Goal: Information Seeking & Learning: Learn about a topic

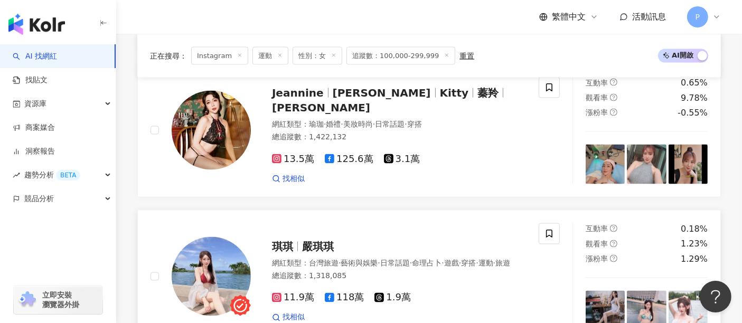
scroll to position [1702, 0]
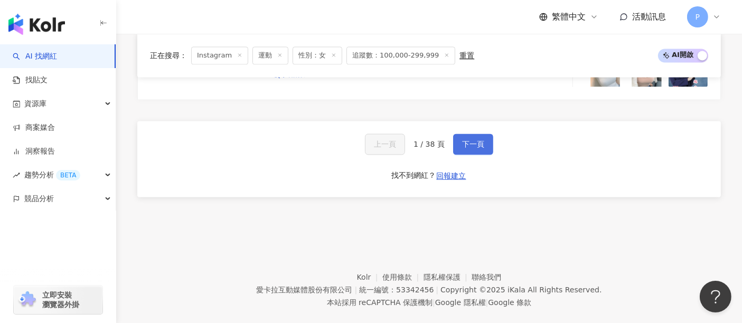
click at [463, 134] on button "下一頁" at bounding box center [473, 144] width 40 height 21
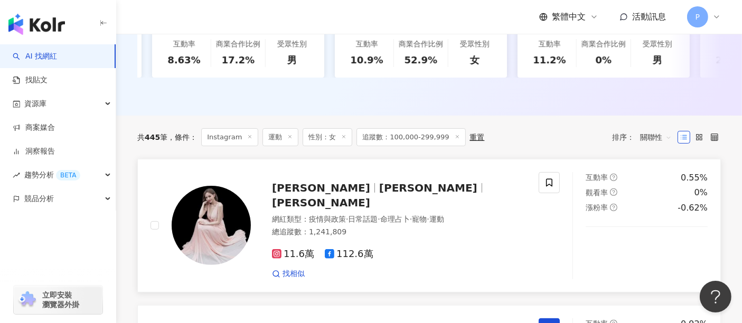
scroll to position [459, 0]
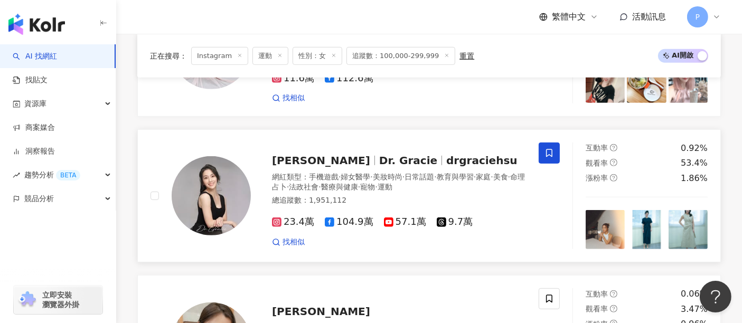
click at [379, 163] on span "Dr. Gracie" at bounding box center [408, 160] width 58 height 13
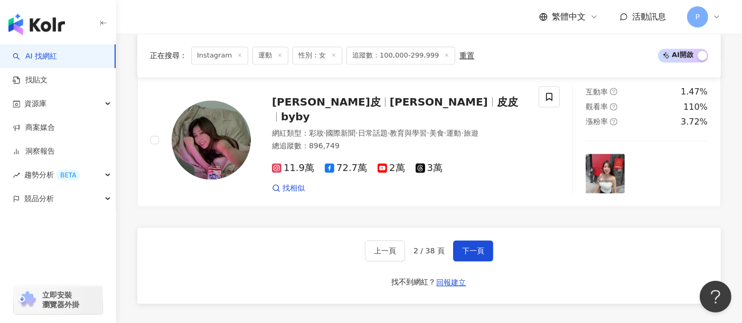
scroll to position [1985, 0]
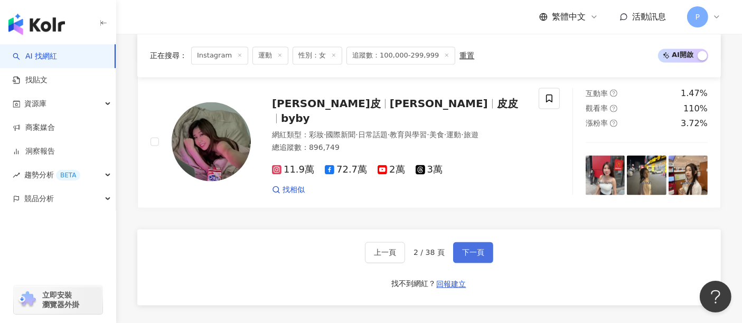
click at [458, 248] on button "下一頁" at bounding box center [473, 252] width 40 height 21
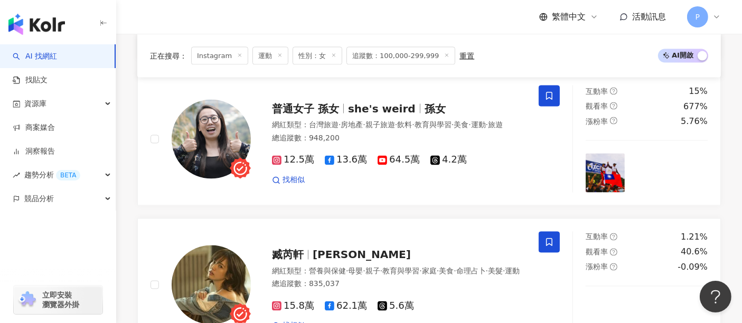
scroll to position [2054, 0]
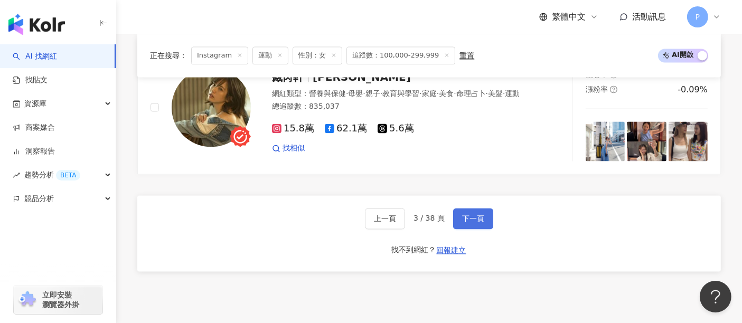
click at [474, 208] on button "下一頁" at bounding box center [473, 218] width 40 height 21
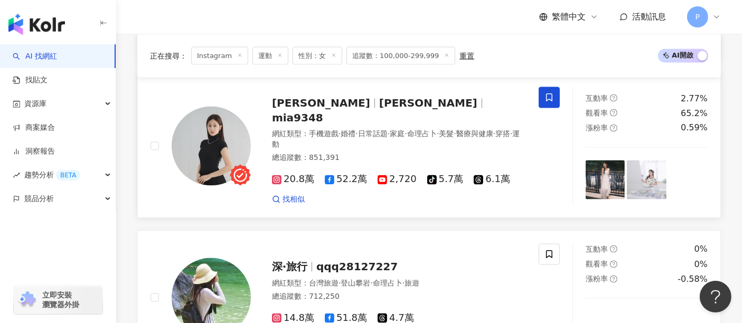
scroll to position [2112, 0]
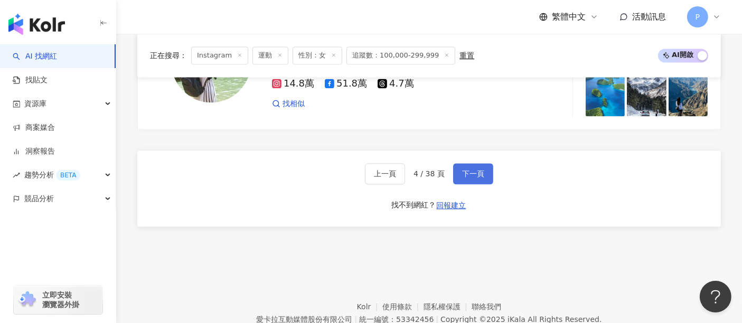
click at [466, 170] on span "下一頁" at bounding box center [473, 174] width 22 height 8
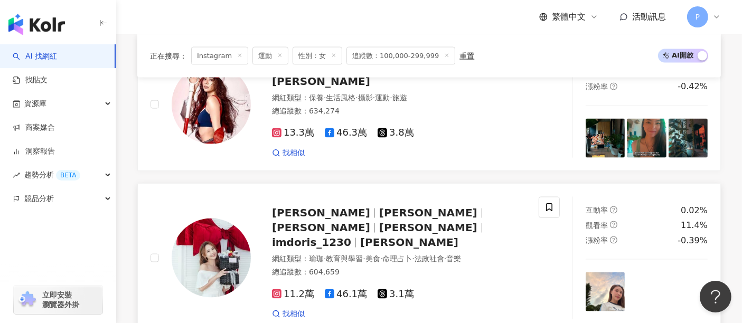
scroll to position [1643, 0]
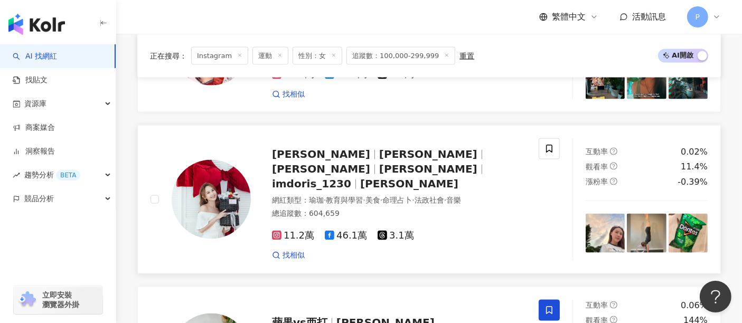
click at [375, 147] on div "賴薇如 Doris 賴薇如 Doris 薇如 imdoris_1230 Doris Lai 網紅類型 ： 瑜珈 · 教育與學習 · 美食 · 命理占卜 · 法…" at bounding box center [388, 199] width 275 height 122
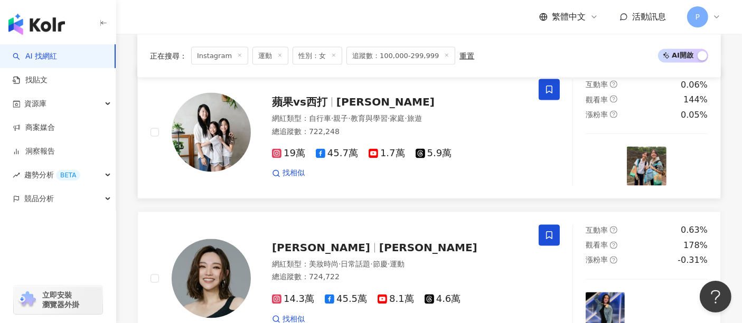
scroll to position [1936, 0]
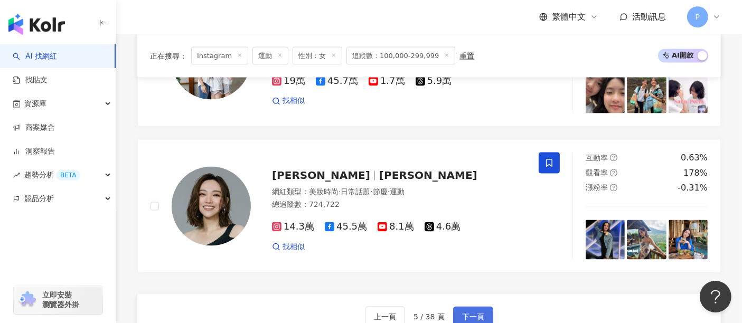
click at [469, 313] on span "下一頁" at bounding box center [473, 317] width 22 height 8
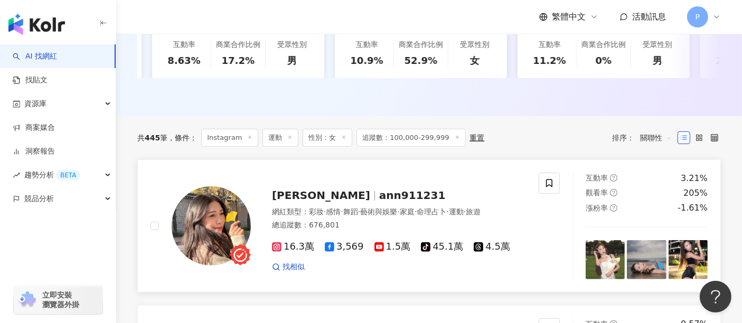
scroll to position [48, 0]
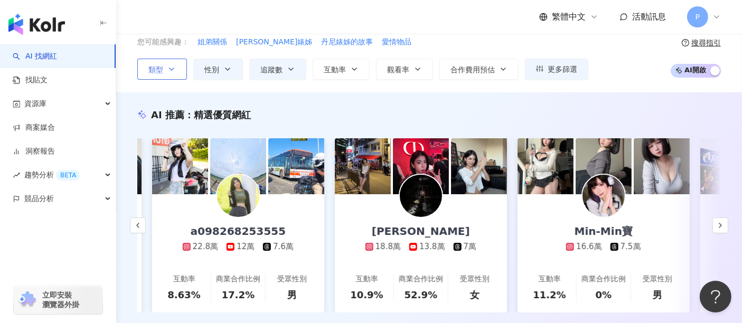
click at [163, 67] on span "類型" at bounding box center [155, 69] width 15 height 8
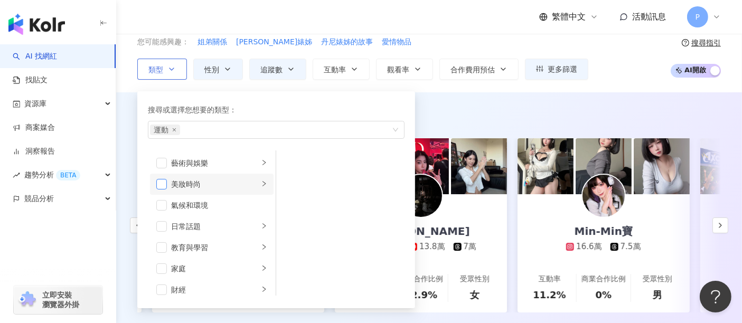
click at [159, 180] on span "button" at bounding box center [161, 184] width 11 height 11
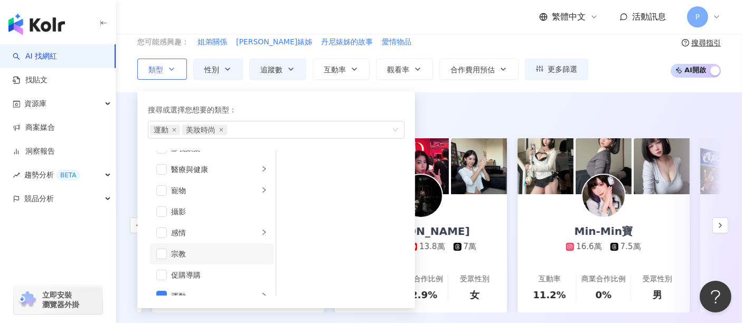
scroll to position [293, 0]
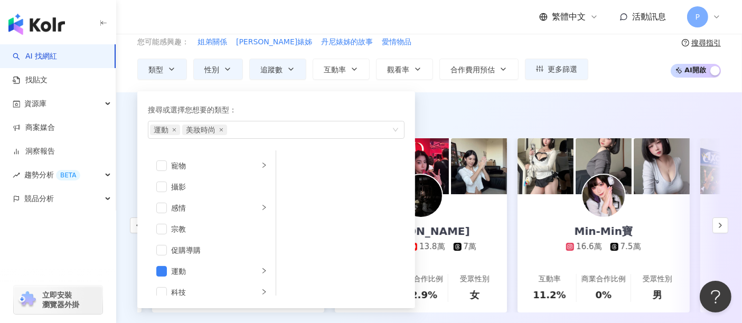
click at [534, 112] on div "AI 推薦 ： 精選優質網紅" at bounding box center [429, 114] width 584 height 13
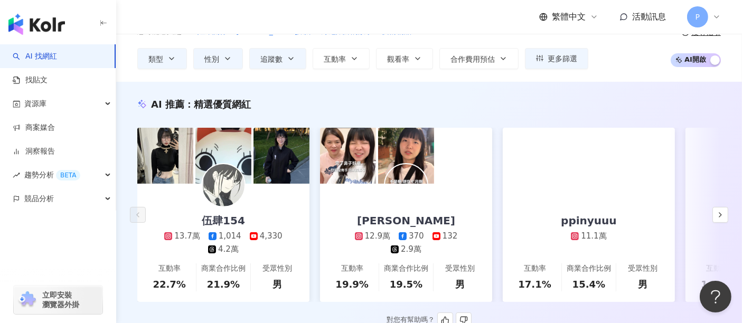
scroll to position [117, 0]
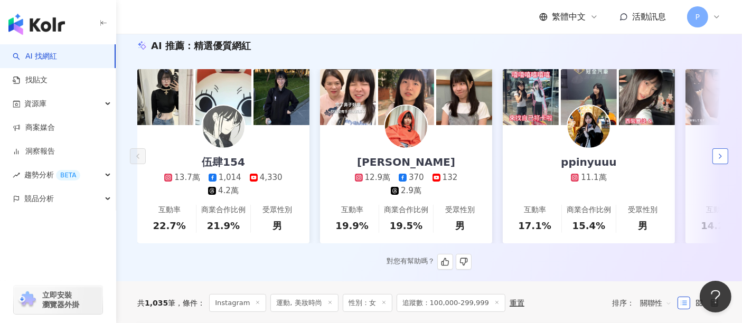
click at [721, 161] on icon "button" at bounding box center [720, 156] width 8 height 8
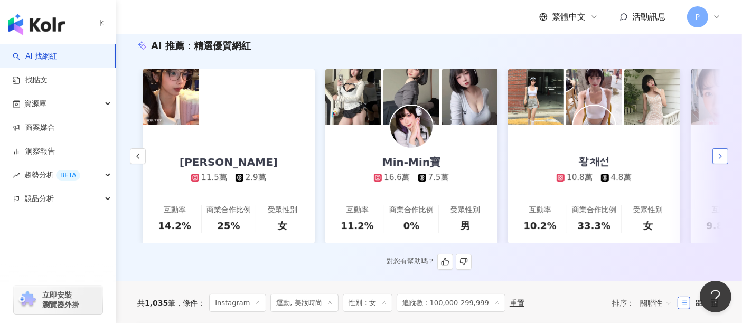
scroll to position [0, 548]
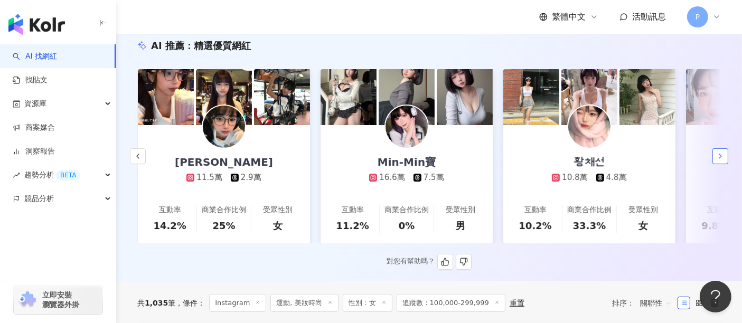
click at [721, 161] on icon "button" at bounding box center [720, 156] width 8 height 8
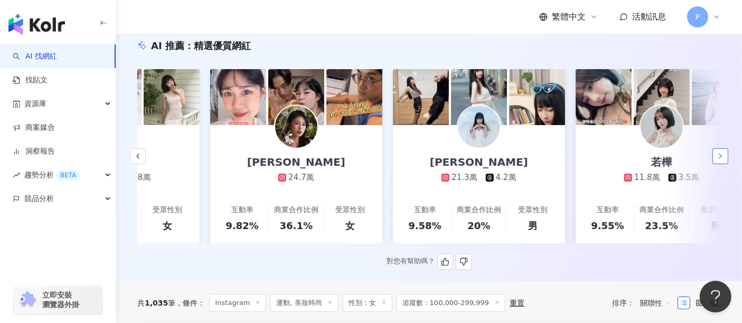
scroll to position [0, 1096]
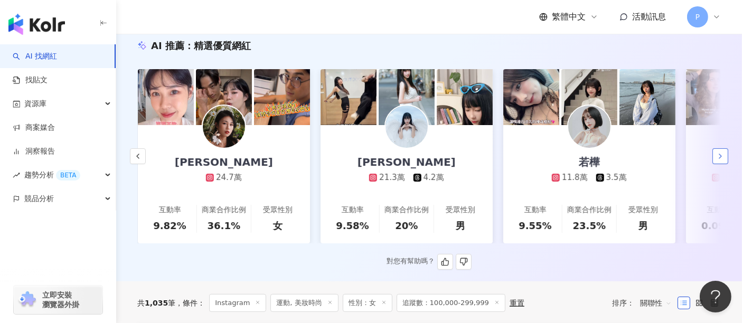
click at [721, 161] on icon "button" at bounding box center [720, 156] width 8 height 8
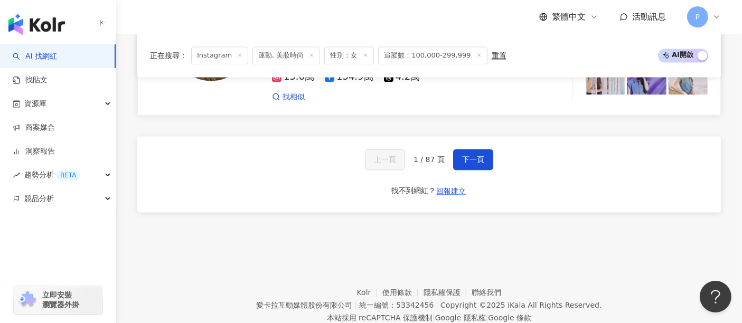
scroll to position [2112, 0]
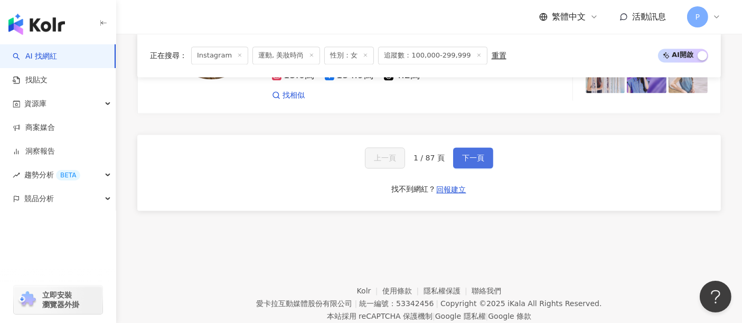
click at [464, 147] on button "下一頁" at bounding box center [473, 157] width 40 height 21
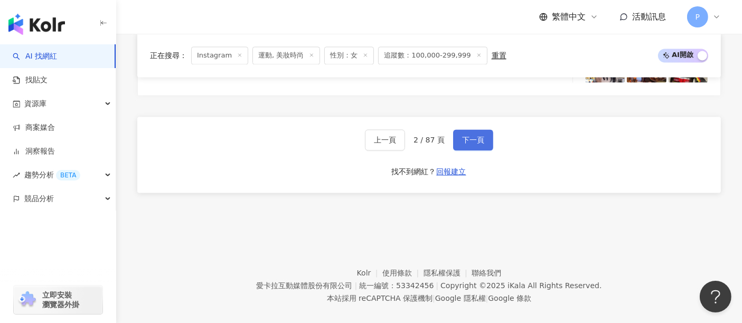
click at [463, 133] on button "下一頁" at bounding box center [473, 139] width 40 height 21
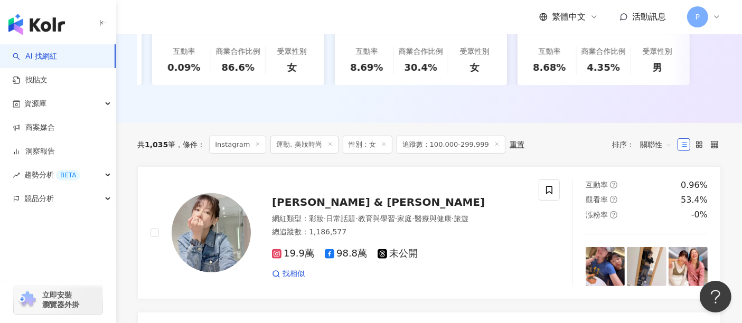
scroll to position [59, 0]
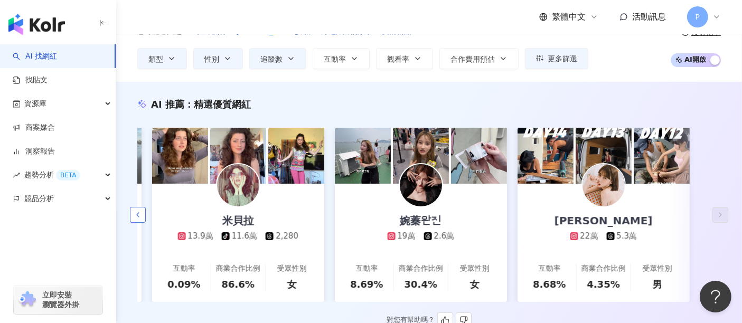
click at [142, 215] on button "button" at bounding box center [138, 215] width 16 height 16
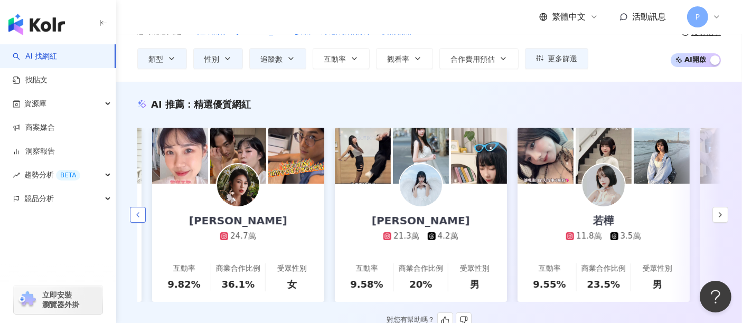
click at [139, 217] on icon "button" at bounding box center [138, 215] width 8 height 8
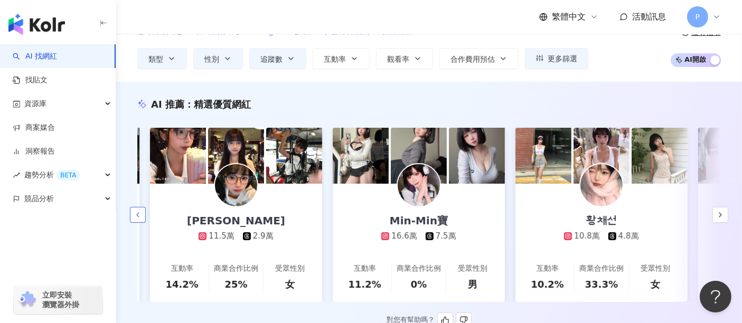
scroll to position [0, 534]
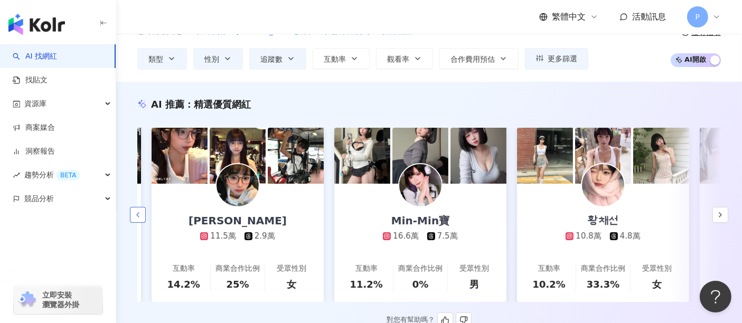
click at [139, 217] on icon "button" at bounding box center [138, 215] width 8 height 8
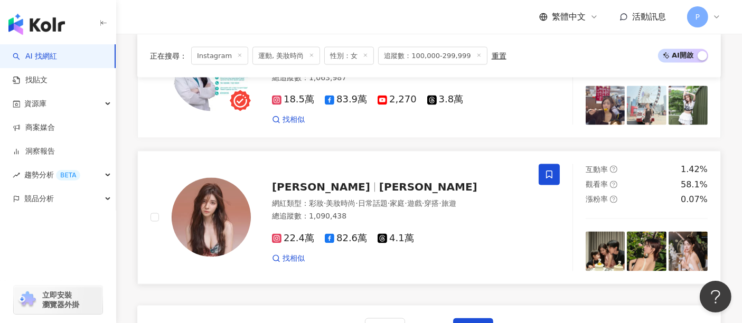
scroll to position [2053, 0]
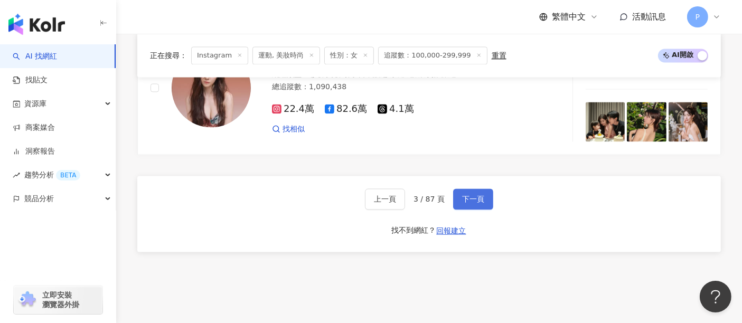
click at [473, 189] on button "下一頁" at bounding box center [473, 199] width 40 height 21
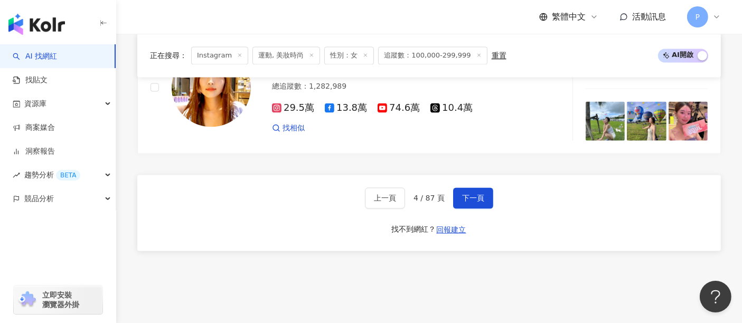
scroll to position [2102, 0]
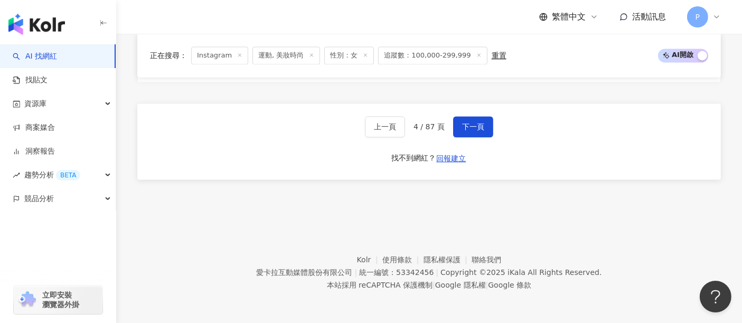
click at [480, 115] on div "上一頁 4 / 87 頁 下一頁 找不到網紅？ 回報建立" at bounding box center [429, 142] width 584 height 76
click at [475, 121] on button "下一頁" at bounding box center [473, 126] width 40 height 21
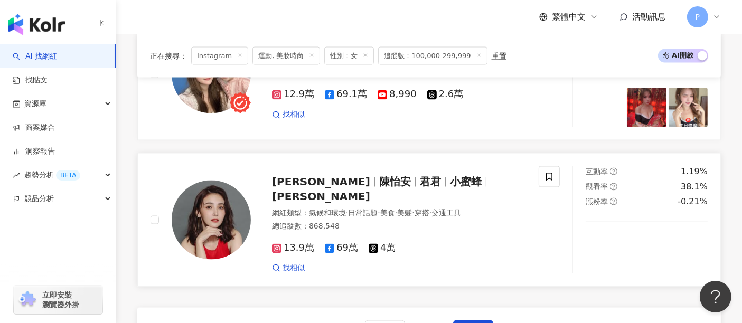
scroll to position [1995, 0]
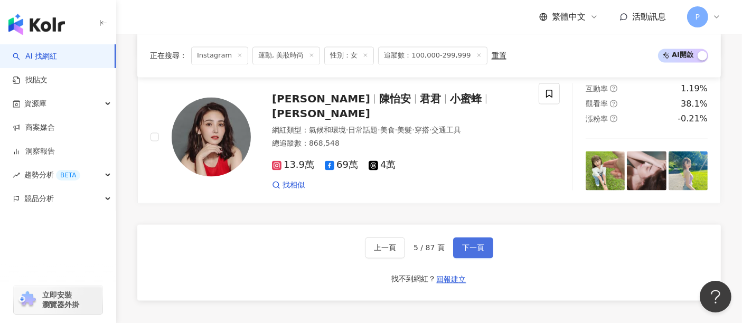
click at [474, 250] on button "下一頁" at bounding box center [473, 248] width 40 height 21
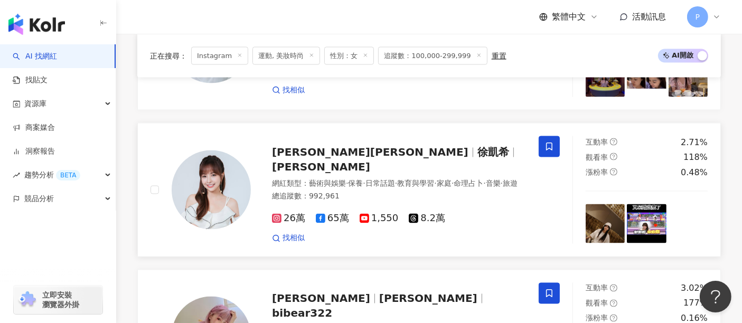
scroll to position [1936, 0]
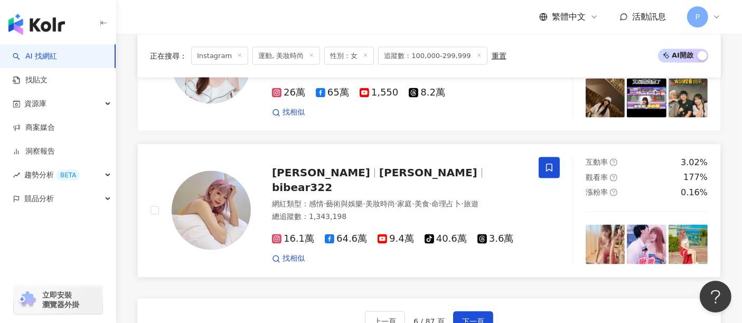
click at [379, 167] on span "陳比熊Bibear" at bounding box center [428, 173] width 98 height 13
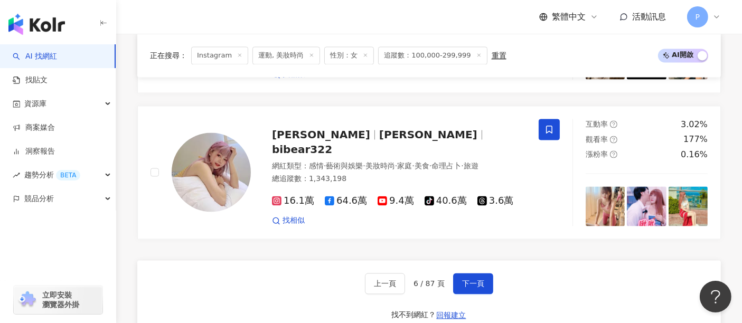
scroll to position [2053, 0]
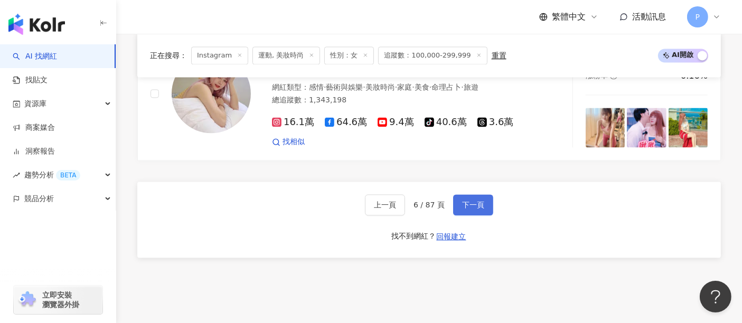
click at [475, 201] on span "下一頁" at bounding box center [473, 205] width 22 height 8
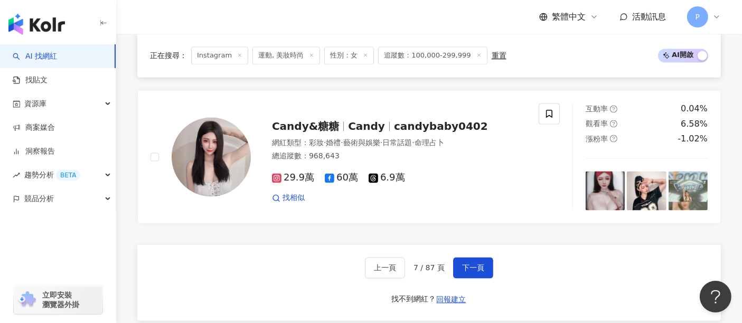
scroll to position [1995, 0]
click at [475, 258] on button "下一頁" at bounding box center [473, 268] width 40 height 21
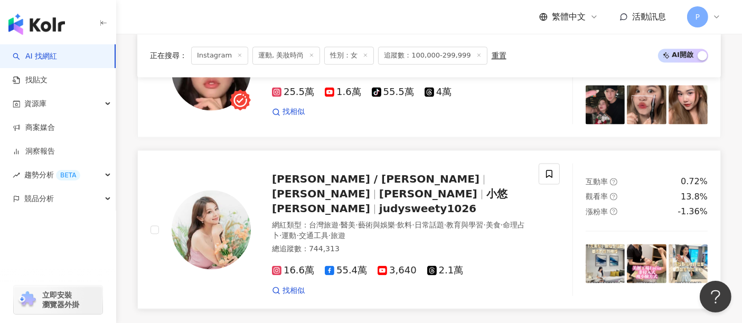
scroll to position [1946, 0]
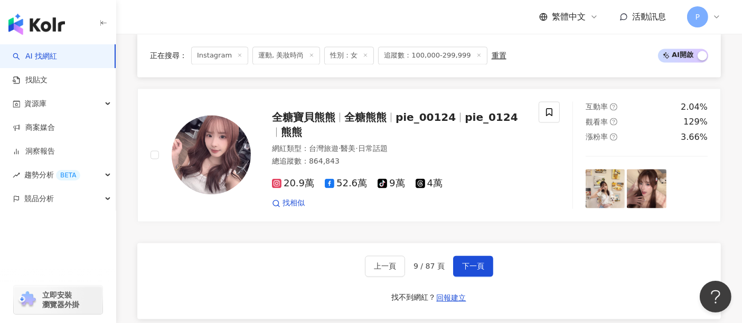
scroll to position [2102, 0]
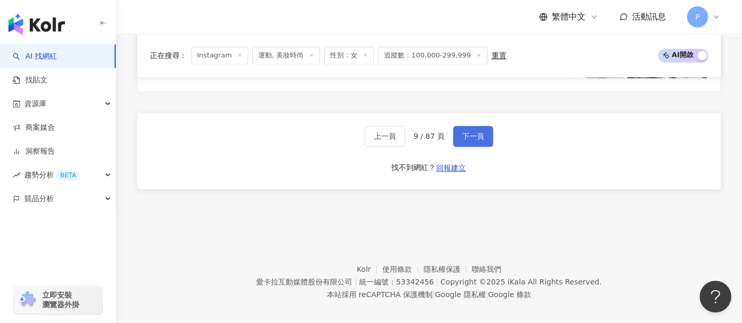
click at [478, 135] on button "下一頁" at bounding box center [473, 136] width 40 height 21
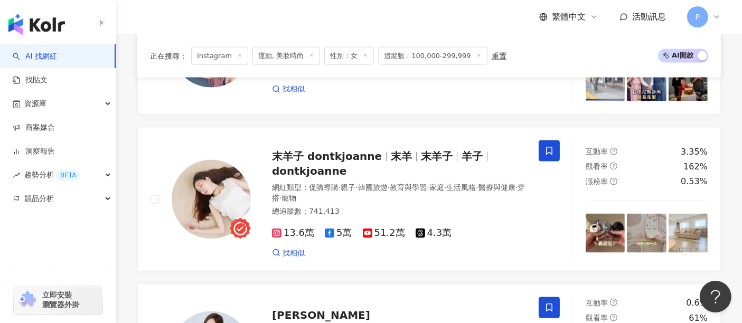
scroll to position [1467, 0]
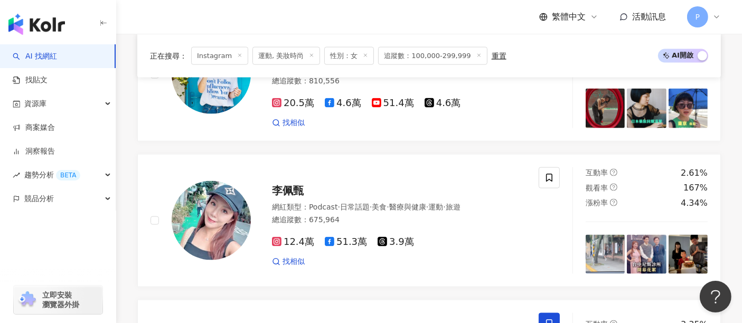
click at [309, 55] on icon at bounding box center [311, 54] width 5 height 5
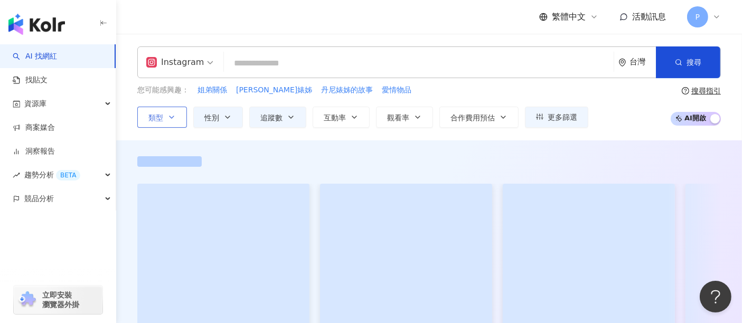
click at [178, 121] on button "類型" at bounding box center [162, 117] width 50 height 21
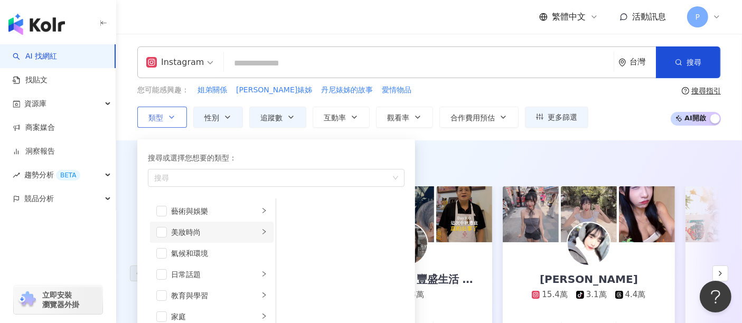
click at [181, 232] on div "美妝時尚" at bounding box center [215, 233] width 88 height 12
click at [321, 277] on div "彩妝" at bounding box center [347, 275] width 97 height 12
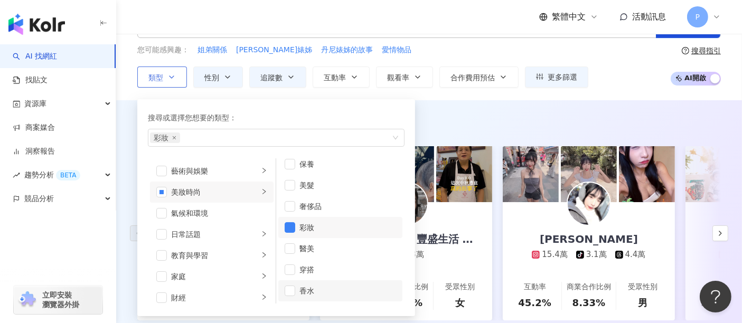
scroll to position [59, 0]
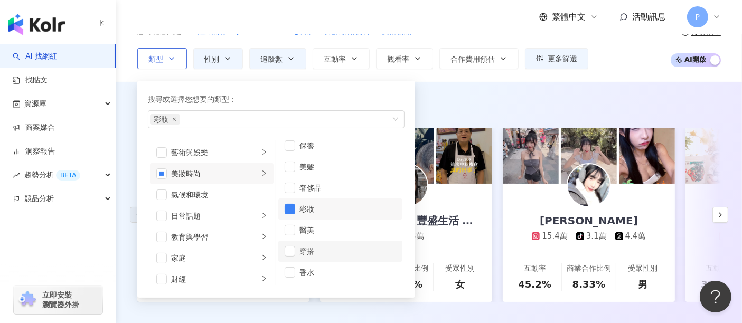
click at [325, 246] on div "穿搭" at bounding box center [347, 252] width 97 height 12
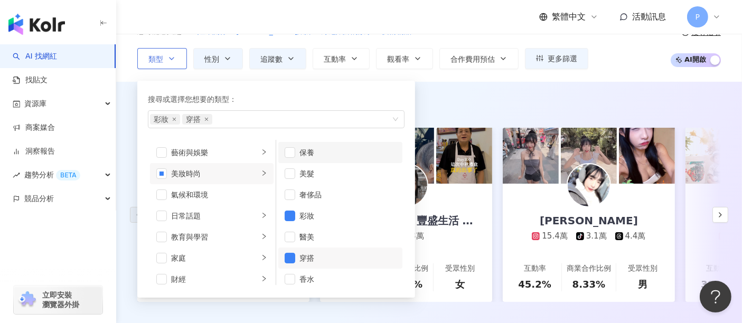
click at [323, 158] on li "保養" at bounding box center [340, 152] width 124 height 21
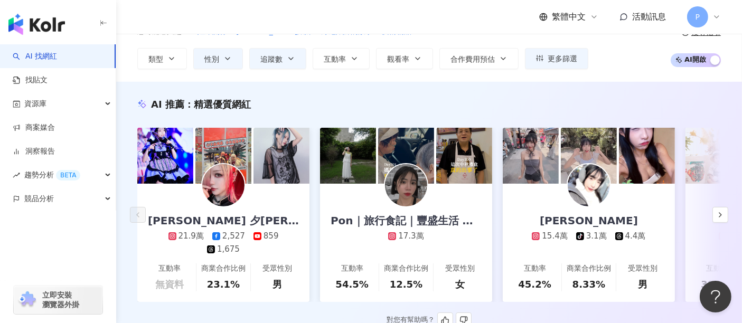
click at [465, 101] on div "AI 推薦 ： 精選優質網紅" at bounding box center [429, 104] width 584 height 13
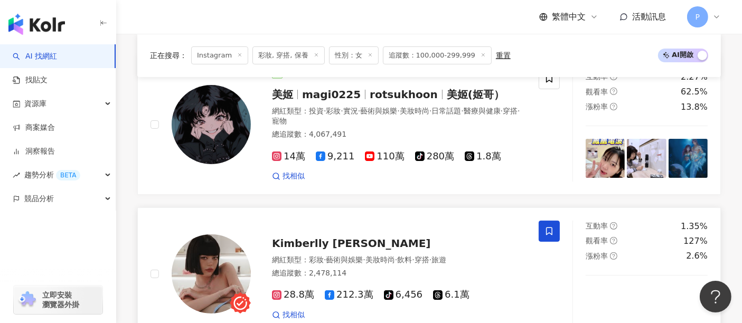
scroll to position [234, 0]
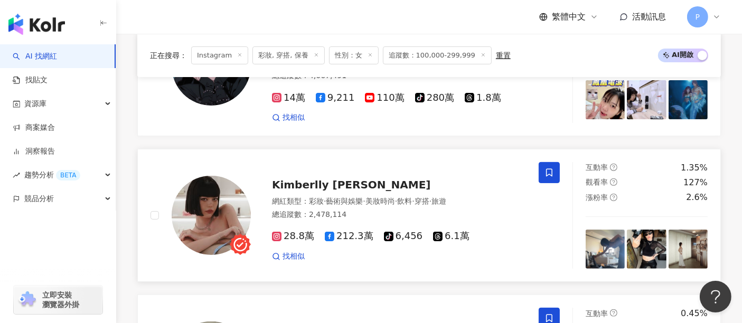
click at [330, 183] on span "Kimberlly 陳怡伶" at bounding box center [351, 185] width 159 height 13
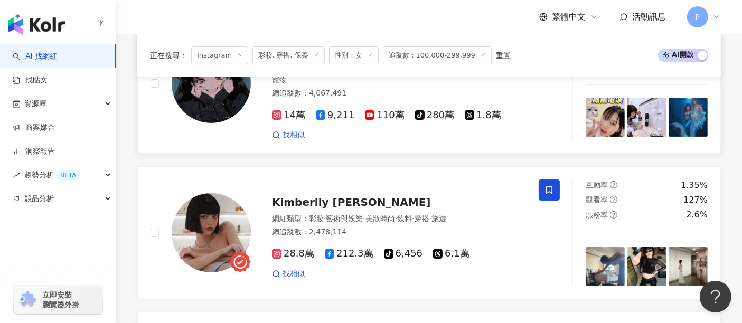
scroll to position [117, 0]
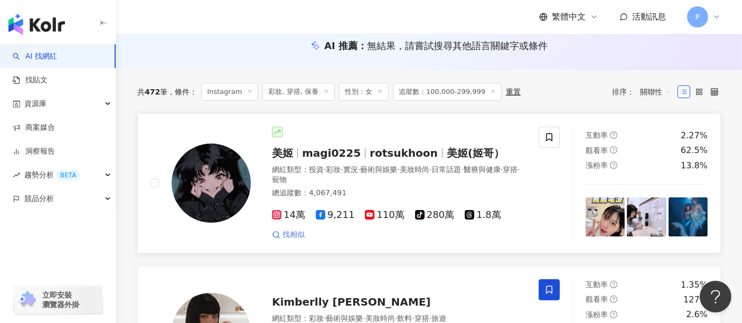
click at [299, 234] on span "找相似" at bounding box center [294, 235] width 22 height 11
click at [373, 155] on span "rotsukhoon" at bounding box center [404, 153] width 68 height 13
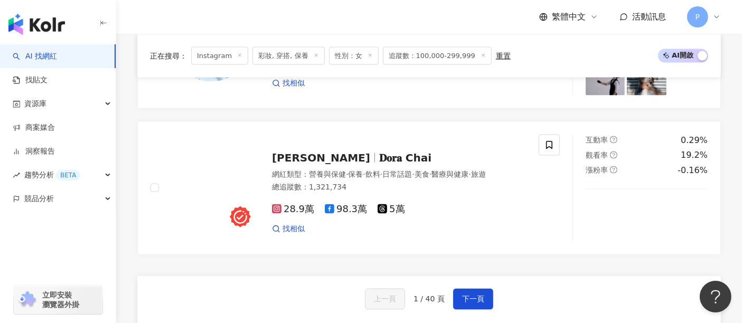
scroll to position [1760, 0]
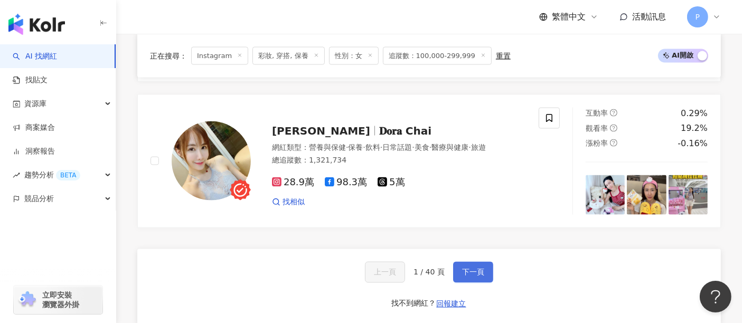
click at [466, 268] on span "下一頁" at bounding box center [473, 272] width 22 height 8
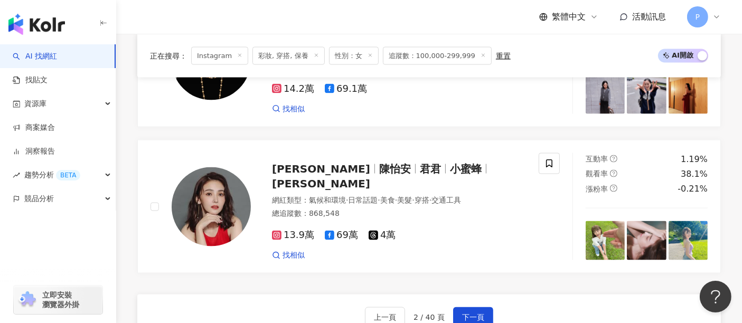
scroll to position [1819, 0]
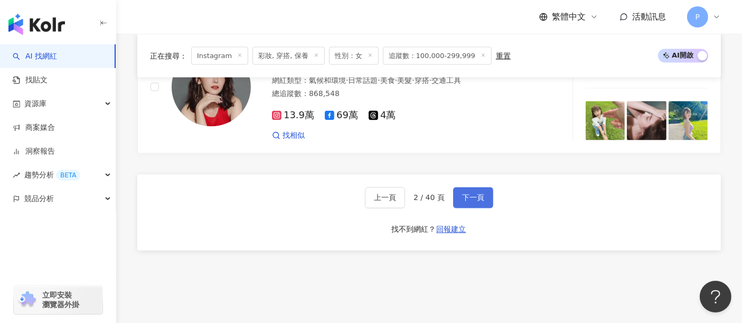
click at [459, 193] on button "下一頁" at bounding box center [473, 197] width 40 height 21
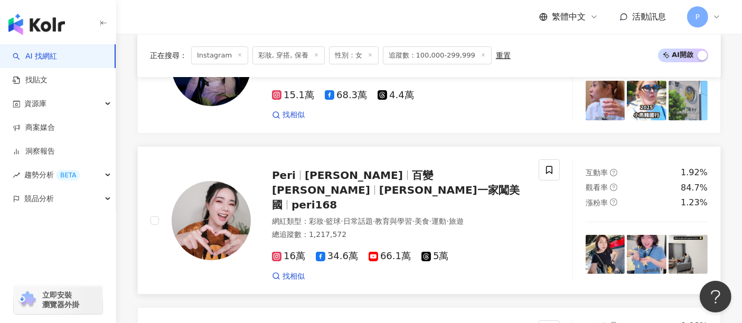
scroll to position [59, 0]
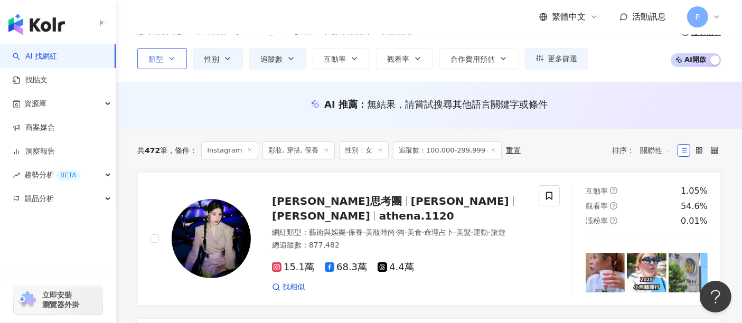
click at [164, 65] on button "類型" at bounding box center [162, 58] width 50 height 21
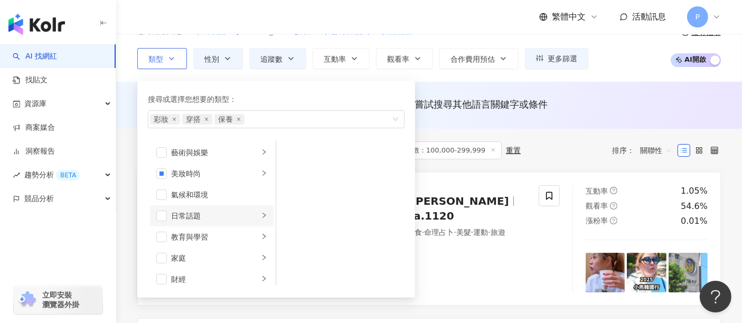
click at [226, 223] on li "日常話題" at bounding box center [212, 215] width 124 height 21
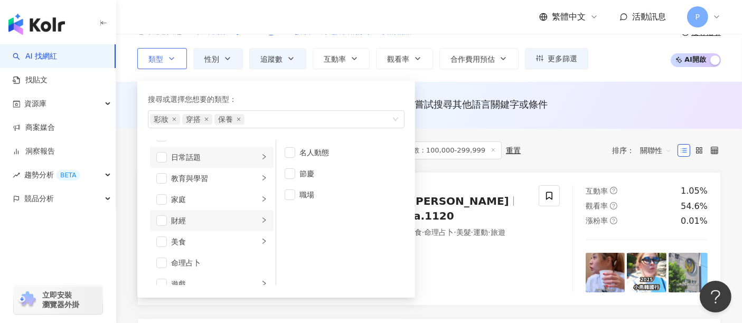
scroll to position [117, 0]
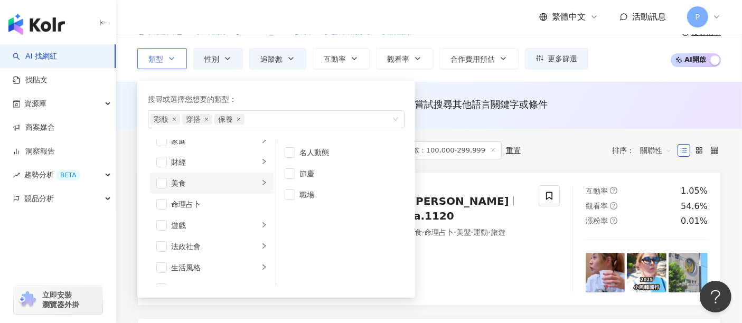
click at [210, 179] on div "美食" at bounding box center [215, 183] width 88 height 12
click at [190, 217] on li "遊戲" at bounding box center [212, 225] width 124 height 21
click at [191, 208] on div "命理占卜" at bounding box center [219, 205] width 96 height 12
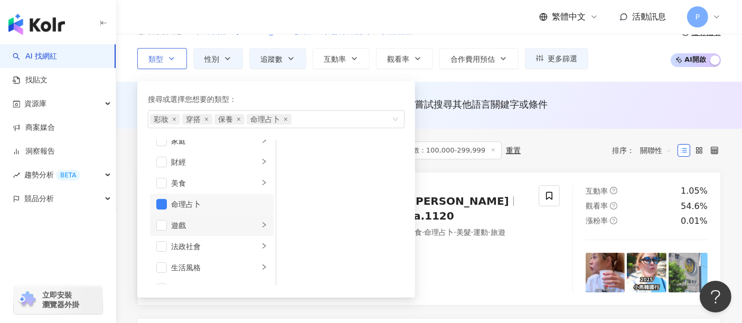
click at [187, 226] on div "遊戲" at bounding box center [215, 226] width 88 height 12
click at [166, 208] on li "命理占卜" at bounding box center [212, 204] width 124 height 21
click at [197, 223] on div "遊戲" at bounding box center [215, 226] width 88 height 12
click at [205, 242] on div "法政社會" at bounding box center [215, 247] width 88 height 12
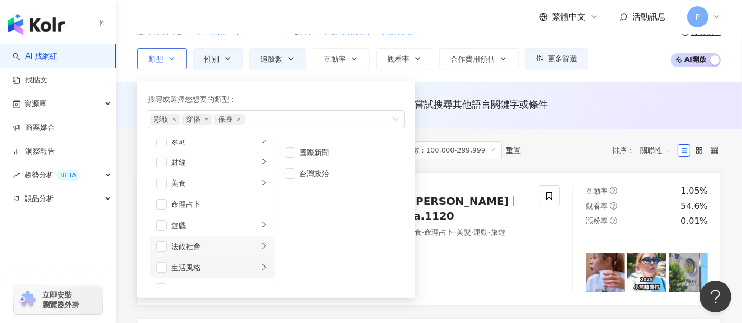
click at [205, 258] on li "生活風格" at bounding box center [212, 267] width 124 height 21
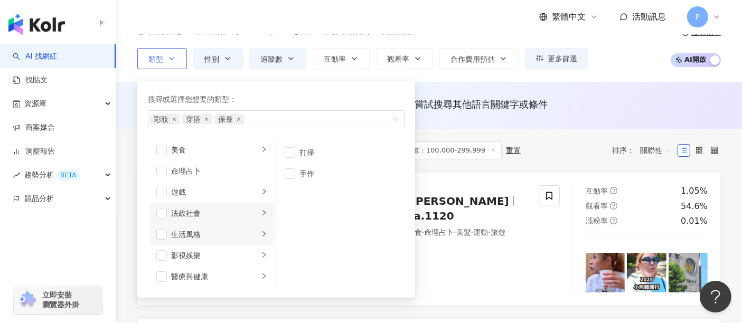
scroll to position [176, 0]
click at [219, 230] on div "影視娛樂" at bounding box center [215, 230] width 88 height 12
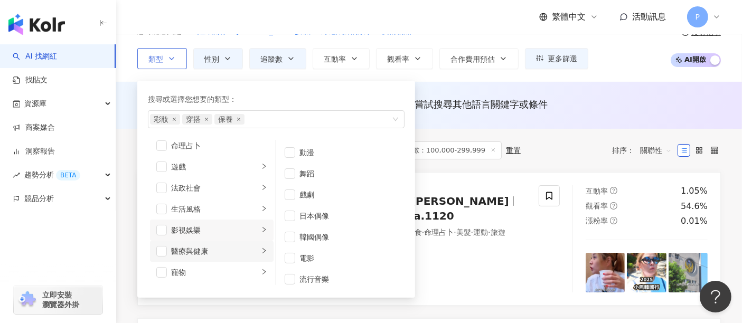
click at [210, 248] on div "醫療與健康" at bounding box center [215, 252] width 88 height 12
click at [206, 263] on li "寵物" at bounding box center [212, 272] width 124 height 21
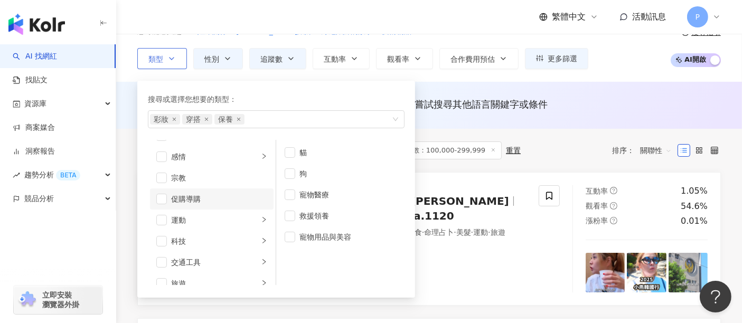
scroll to position [365, 0]
click at [163, 186] on span "button" at bounding box center [161, 188] width 11 height 11
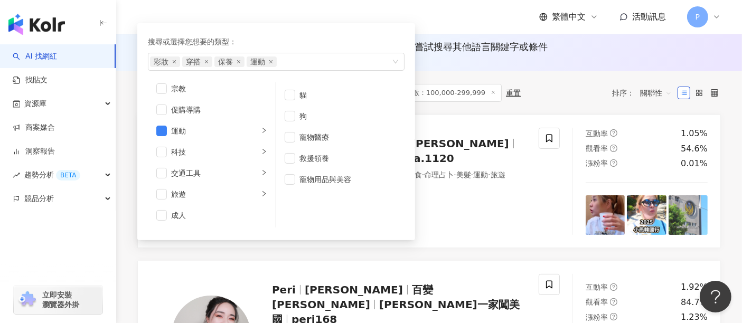
scroll to position [117, 0]
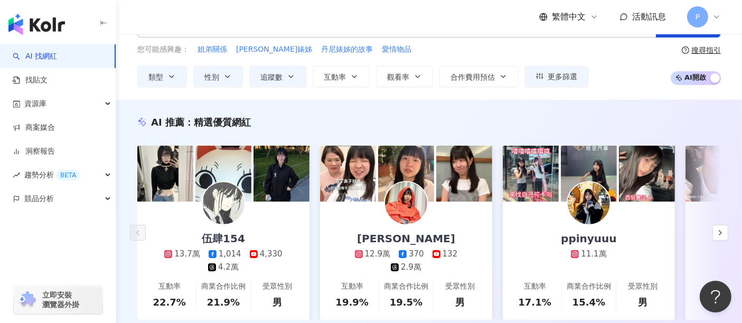
scroll to position [59, 0]
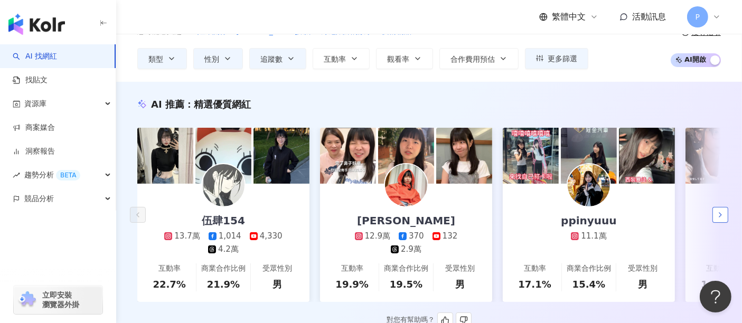
click at [715, 217] on button "button" at bounding box center [720, 215] width 16 height 16
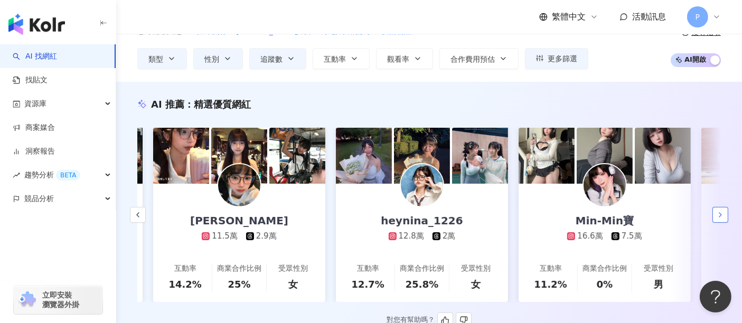
scroll to position [0, 548]
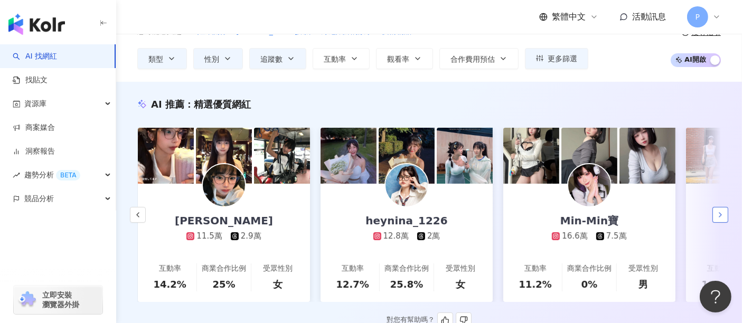
click at [715, 217] on button "button" at bounding box center [720, 215] width 16 height 16
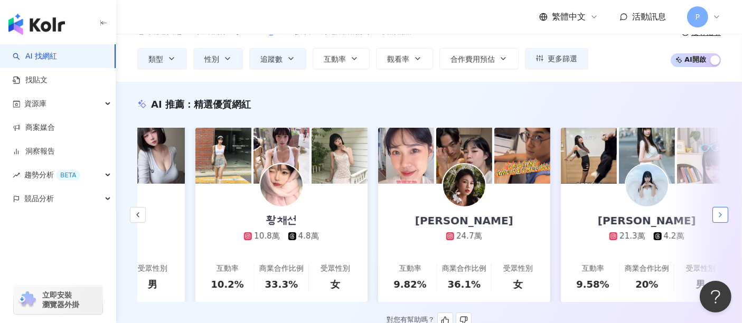
scroll to position [0, 1096]
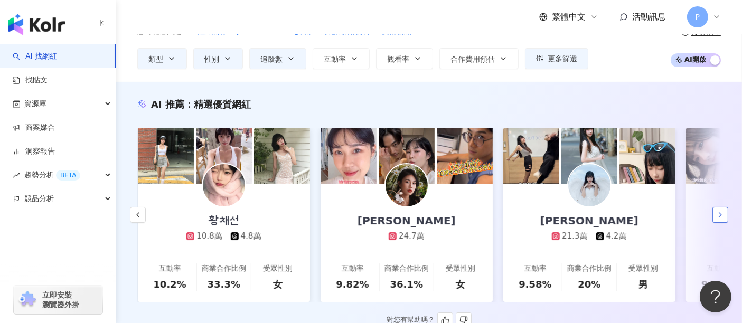
click at [715, 217] on button "button" at bounding box center [720, 215] width 16 height 16
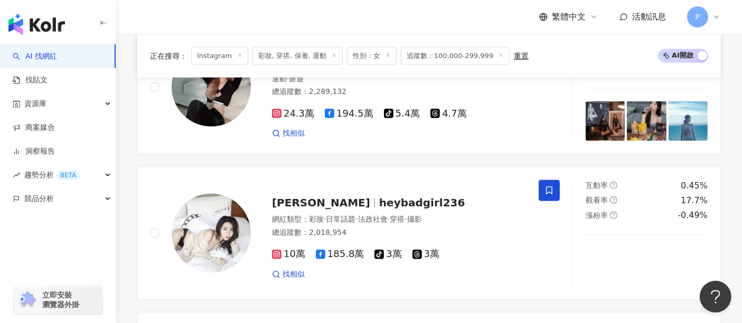
scroll to position [938, 0]
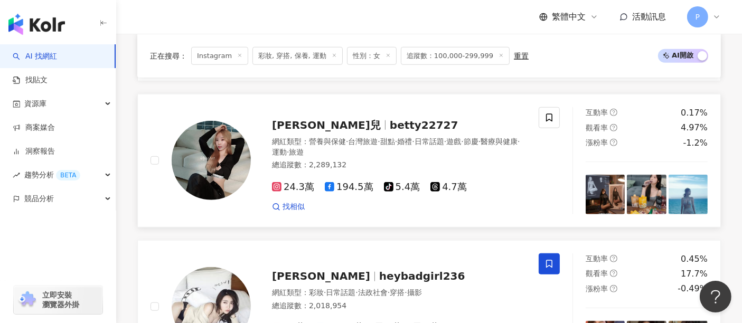
click at [327, 139] on div "萱萱兒 betty22727 網紅類型 ： 營養與保健 · 台灣旅遊 · 甜點 · 婚禮 · 日常話題 · 遊戲 · 節慶 · 醫療與健康 · 運動 · 旅遊…" at bounding box center [388, 160] width 275 height 103
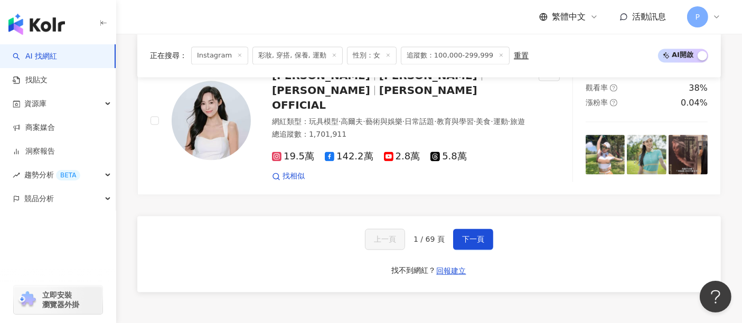
scroll to position [2053, 0]
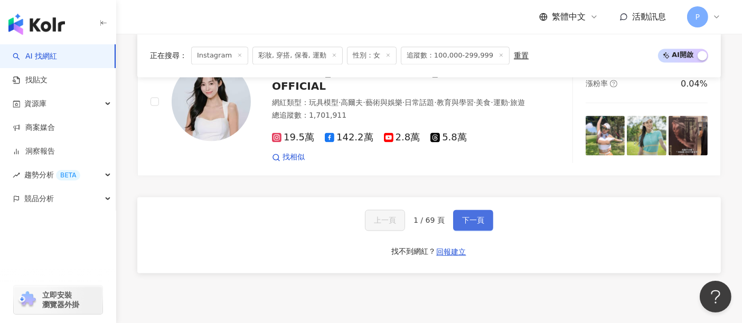
click at [482, 216] on span "下一頁" at bounding box center [473, 220] width 22 height 8
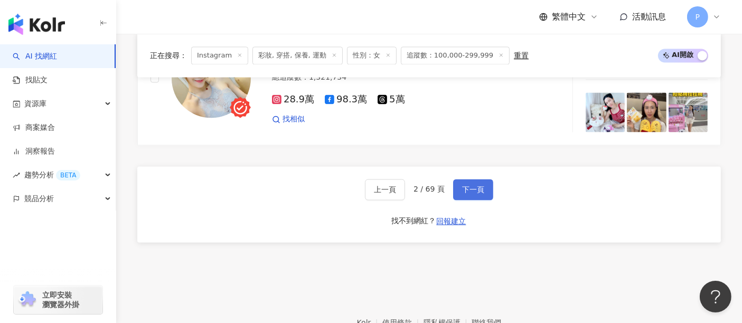
scroll to position [1995, 0]
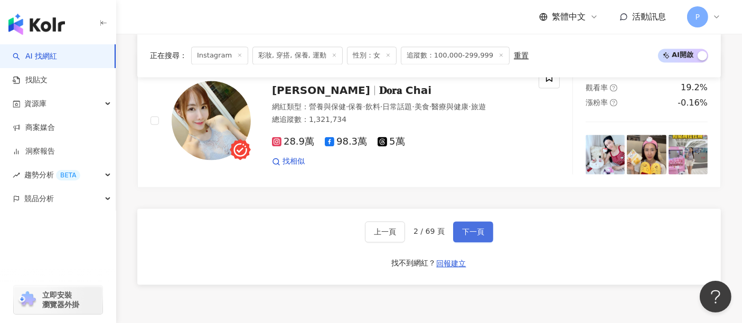
click at [464, 235] on span "下一頁" at bounding box center [473, 232] width 22 height 8
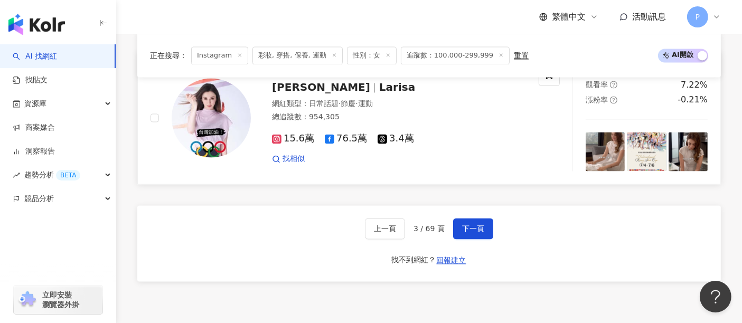
scroll to position [1927, 0]
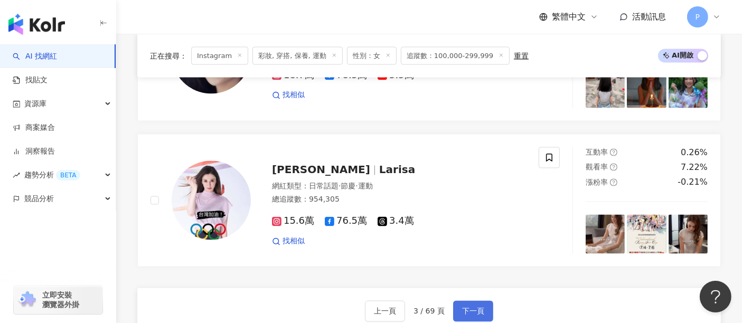
click at [463, 307] on span "下一頁" at bounding box center [473, 311] width 22 height 8
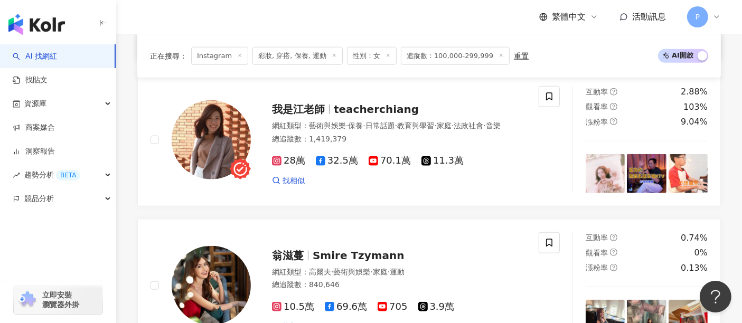
scroll to position [1173, 0]
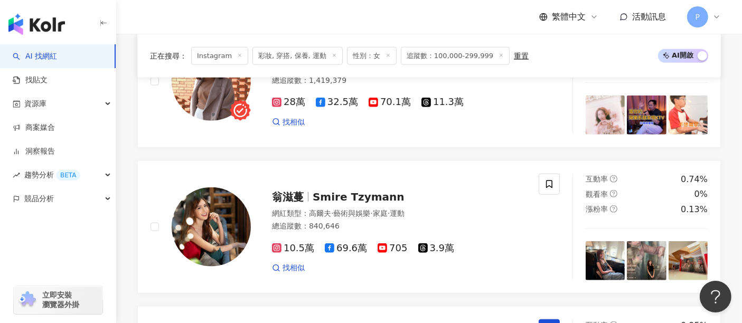
click at [122, 144] on div "正在搜尋 ： Instagram 彩妝, 穿搭, 保養, 運動 性別：女 追蹤數：100,000-299,999 重置 AI 開啟 AI 關閉 賈永婕 三鐵辣…" at bounding box center [429, 187] width 626 height 1924
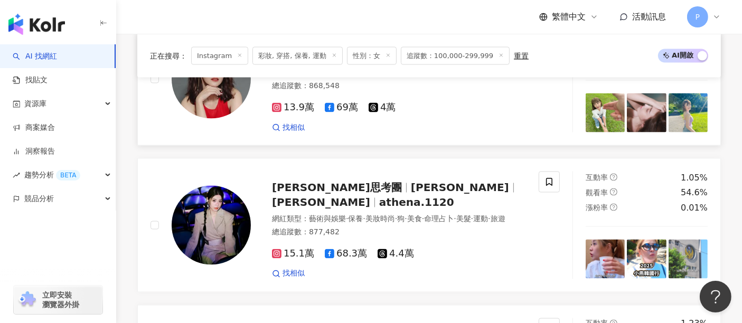
scroll to position [1995, 0]
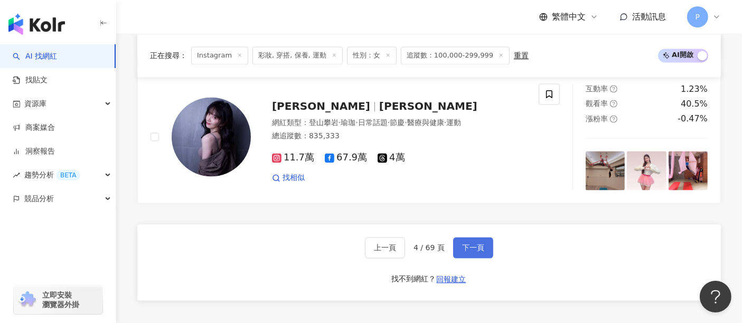
click at [474, 249] on span "下一頁" at bounding box center [473, 248] width 22 height 8
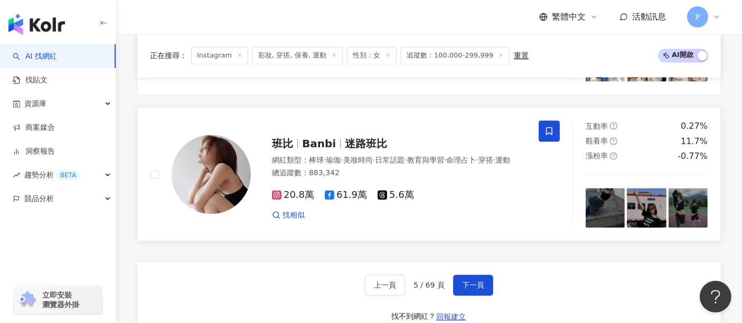
scroll to position [2053, 0]
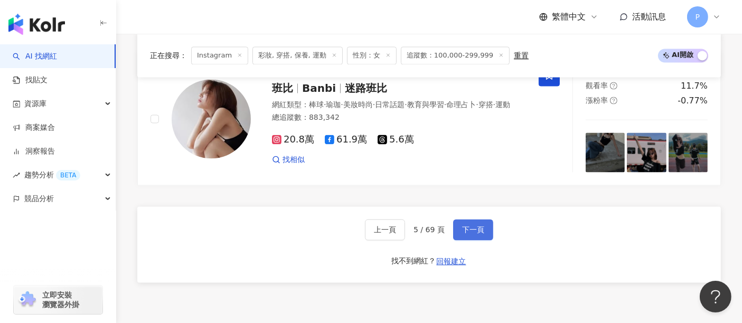
click at [470, 226] on span "下一頁" at bounding box center [473, 230] width 22 height 8
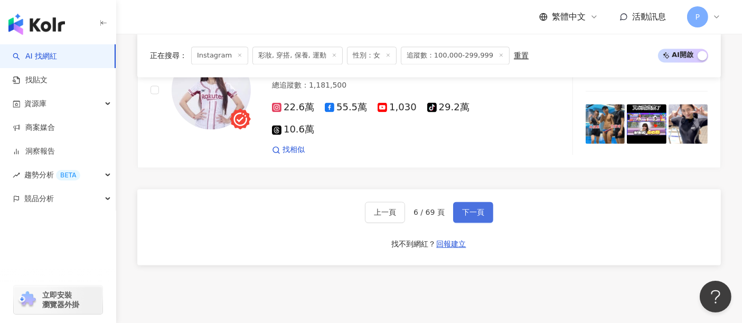
click at [482, 202] on button "下一頁" at bounding box center [473, 212] width 40 height 21
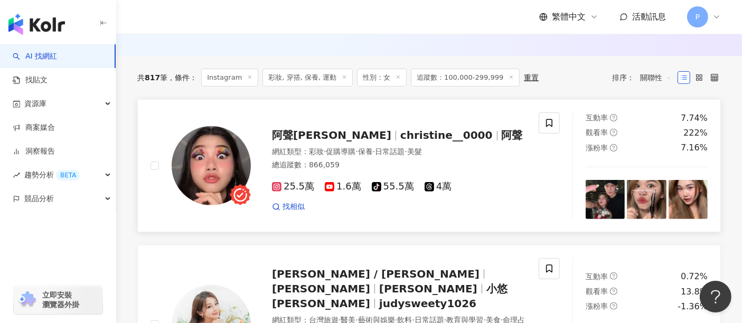
scroll to position [359, 0]
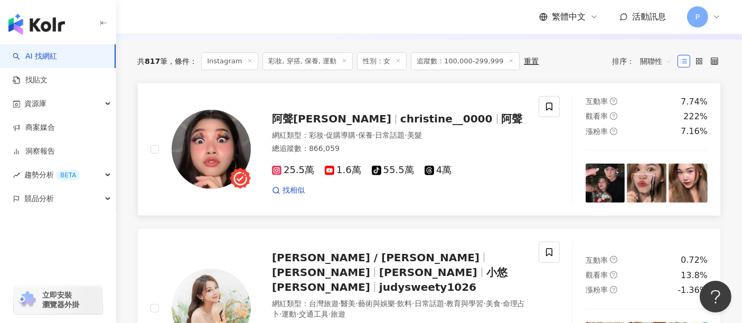
click at [268, 136] on div "阿聲JJ Christine christine__0000 阿聲 網紅類型 ： 彩妝 · 促購導購 · 保養 · 日常話題 · 美髮 總追蹤數 ： 866,…" at bounding box center [388, 149] width 275 height 92
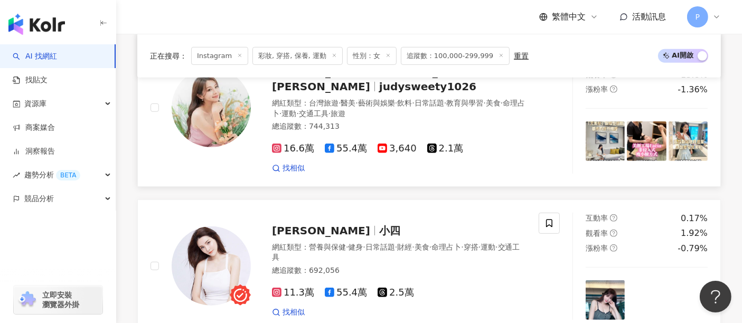
scroll to position [535, 0]
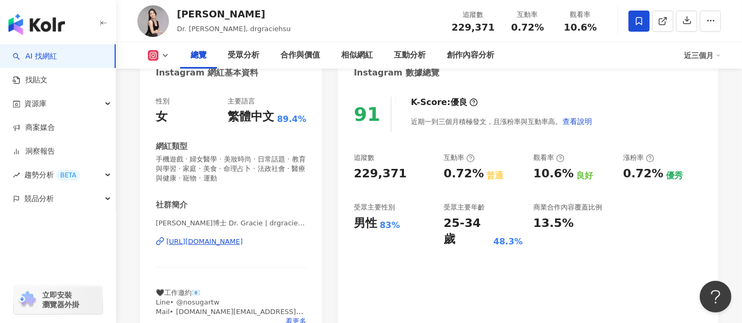
click at [220, 240] on div "https://www.instagram.com/drgraciehsu/" at bounding box center [204, 242] width 77 height 10
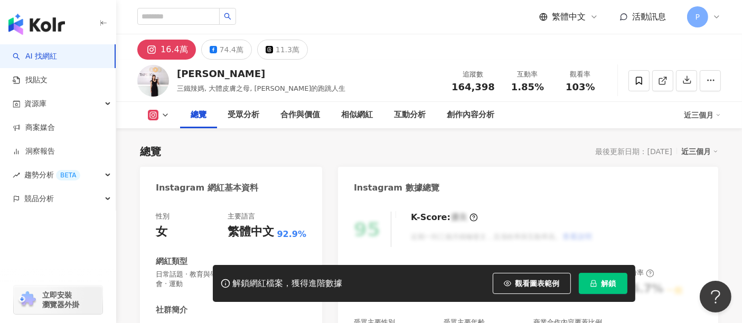
scroll to position [117, 0]
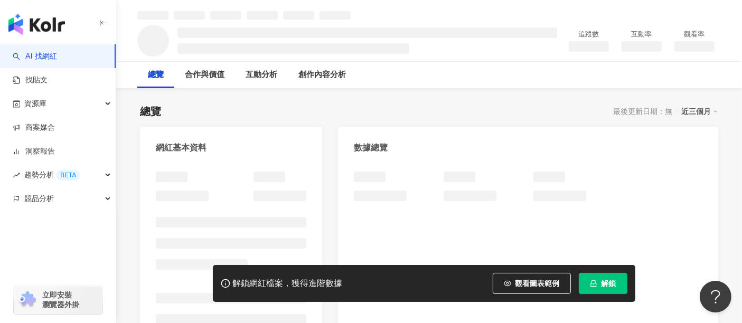
scroll to position [59, 0]
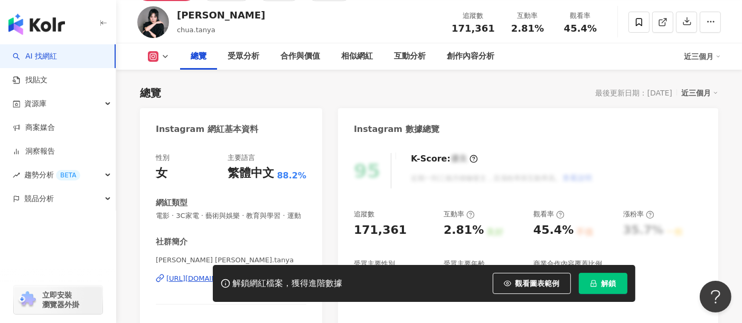
click at [222, 256] on div "[PERSON_NAME] [PERSON_NAME].[PERSON_NAME] [URL][DOMAIN_NAME][DOMAIN_NAME]" at bounding box center [231, 287] width 151 height 62
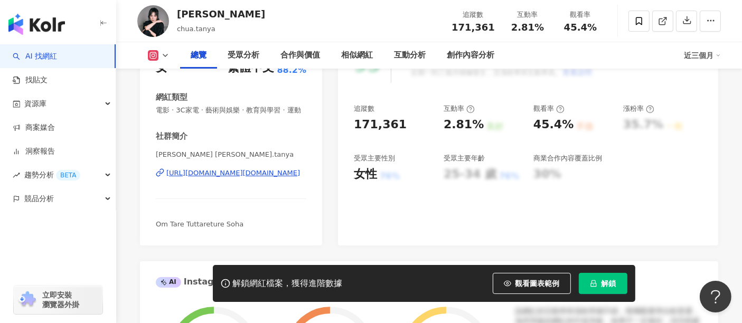
scroll to position [106, 0]
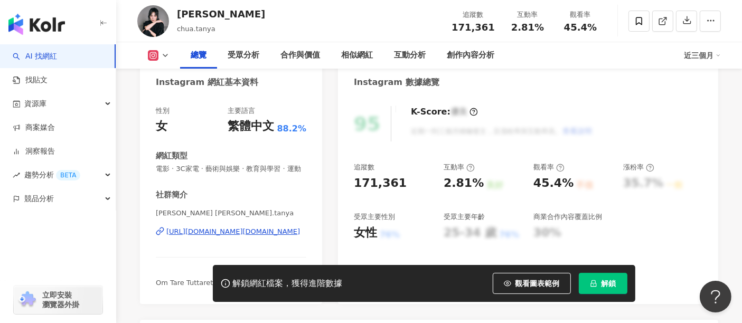
click at [213, 234] on div "Tanya- Chua 蔡健雅 | chua.tanya https://www.instagram.com/chua.tanya/" at bounding box center [231, 240] width 151 height 62
click at [213, 237] on div "https://www.instagram.com/chua.tanya/" at bounding box center [233, 232] width 134 height 10
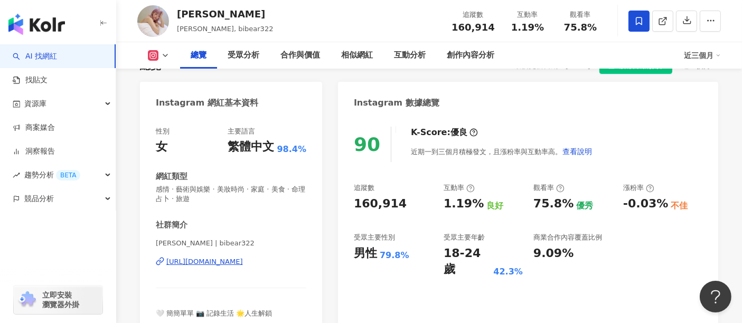
scroll to position [117, 0]
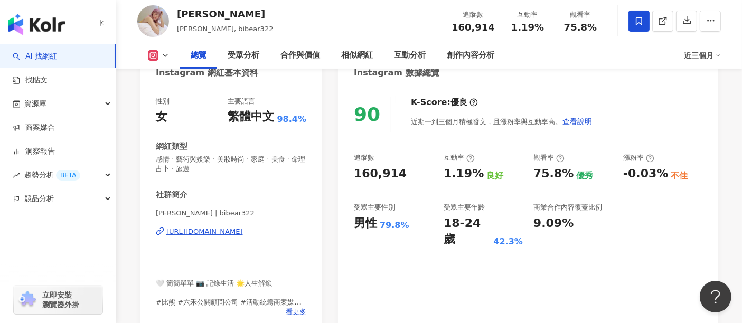
click at [231, 233] on div "https://www.instagram.com/bibear322/" at bounding box center [204, 232] width 77 height 10
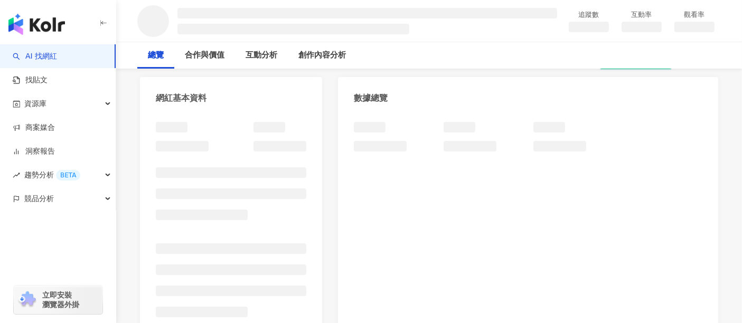
scroll to position [117, 0]
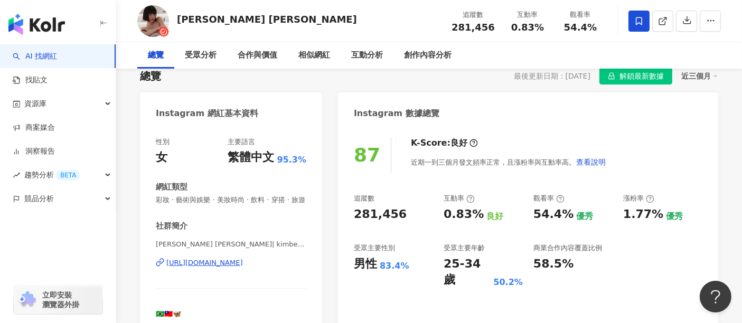
scroll to position [117, 0]
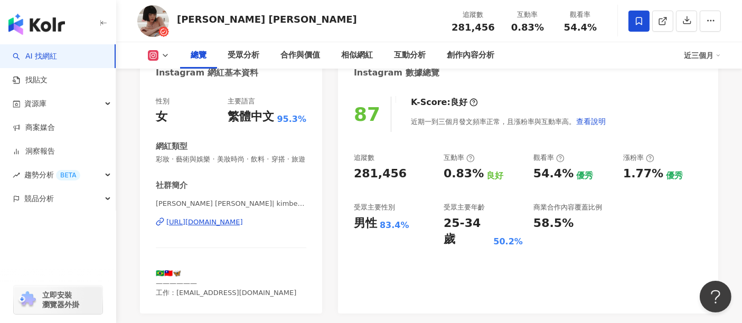
click at [215, 227] on div "https://www.instagram.com/kimberlly_chen/" at bounding box center [204, 223] width 77 height 10
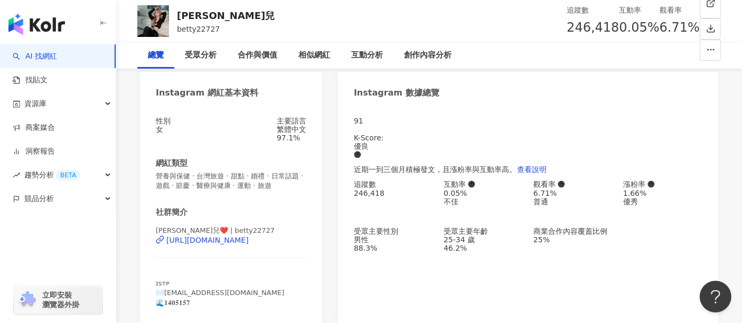
scroll to position [117, 0]
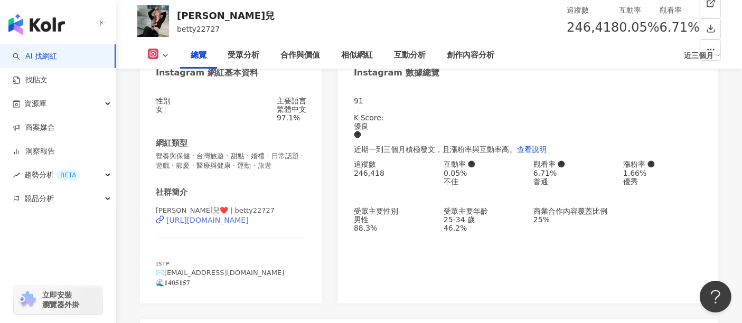
click at [193, 224] on div "https://www.instagram.com/betty22727/" at bounding box center [207, 220] width 82 height 8
